Goal: Information Seeking & Learning: Learn about a topic

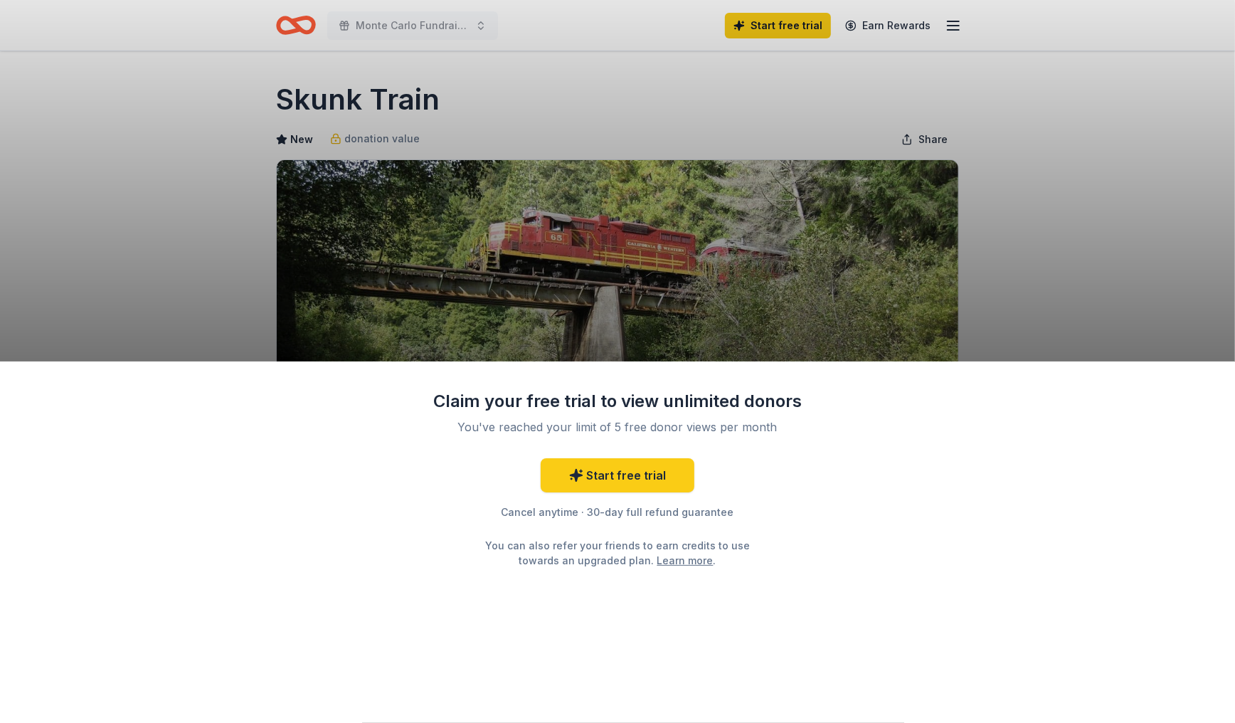
drag, startPoint x: 268, startPoint y: 100, endPoint x: 433, endPoint y: 96, distance: 164.4
click at [433, 96] on div "Claim your free trial to view unlimited donors You've reached your limit of 5 f…" at bounding box center [617, 361] width 1235 height 723
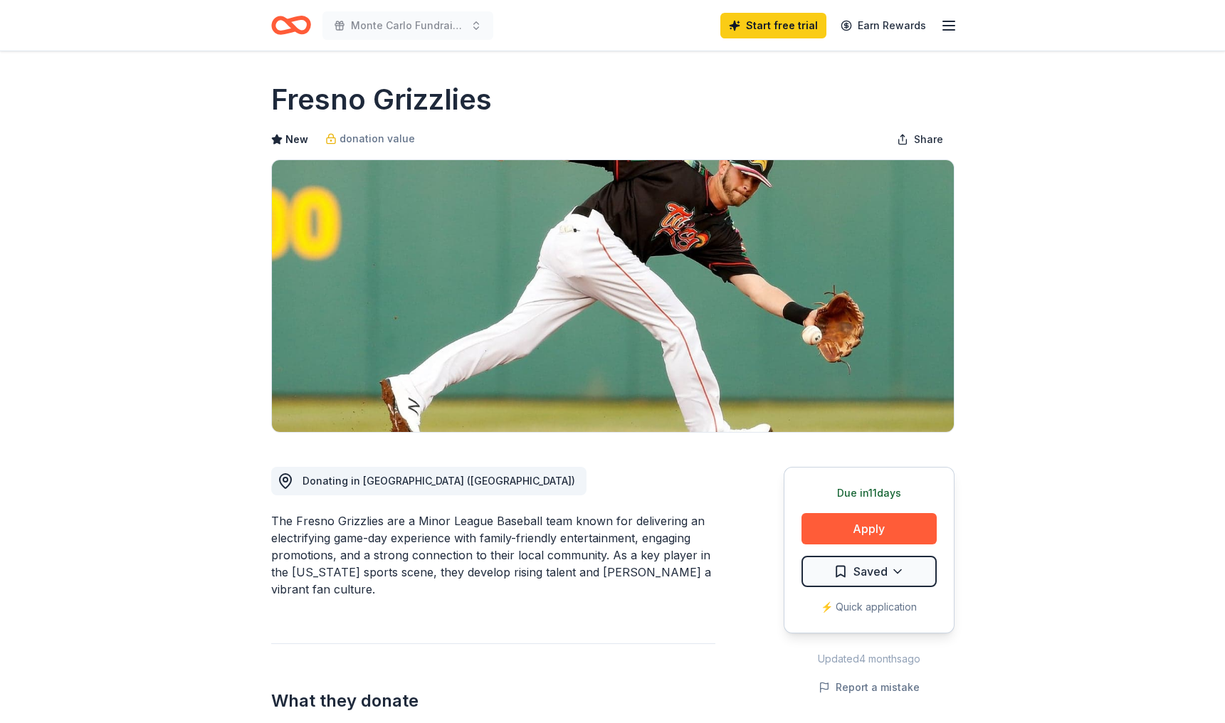
drag, startPoint x: 264, startPoint y: 93, endPoint x: 499, endPoint y: 99, distance: 234.9
drag, startPoint x: 498, startPoint y: 99, endPoint x: 268, endPoint y: 97, distance: 229.8
